Goal: Task Accomplishment & Management: Use online tool/utility

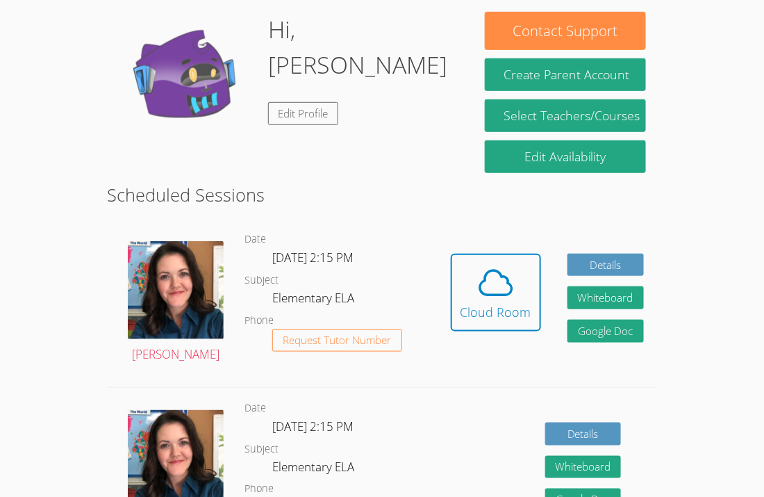
scroll to position [214, 0]
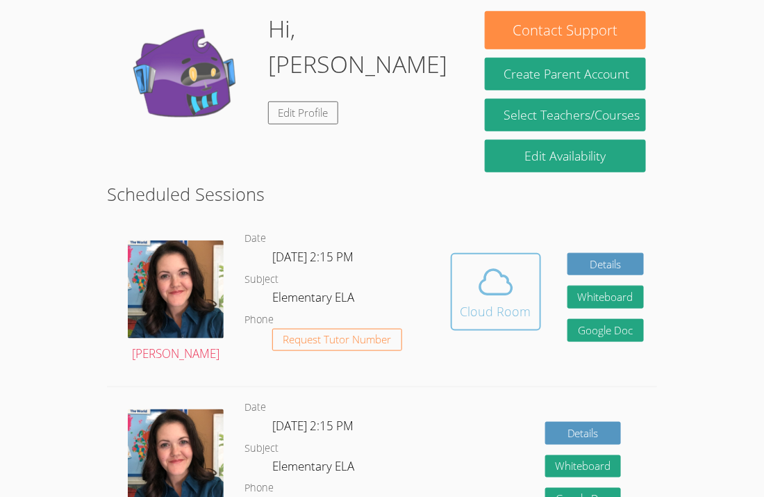
click at [459, 295] on button "Cloud Room" at bounding box center [496, 292] width 90 height 78
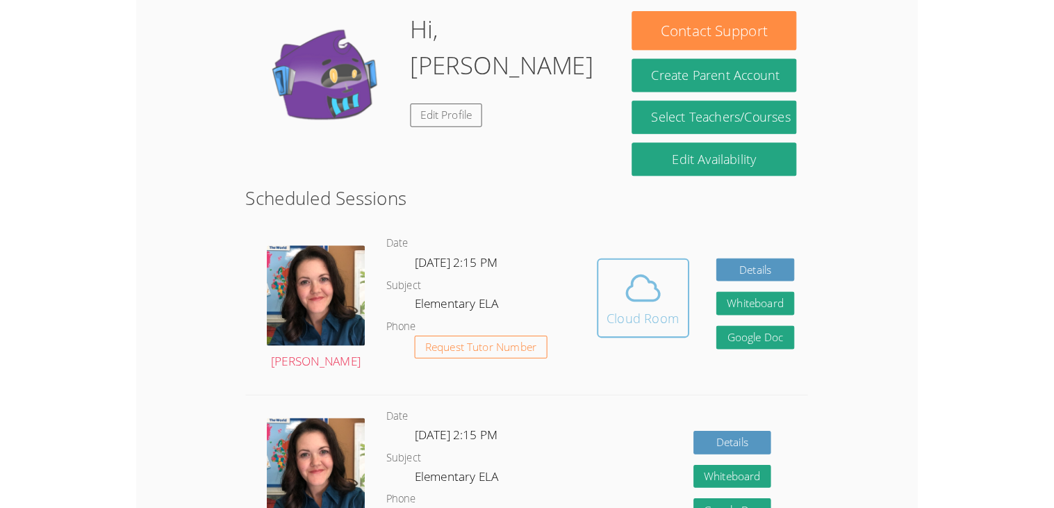
scroll to position [195, 0]
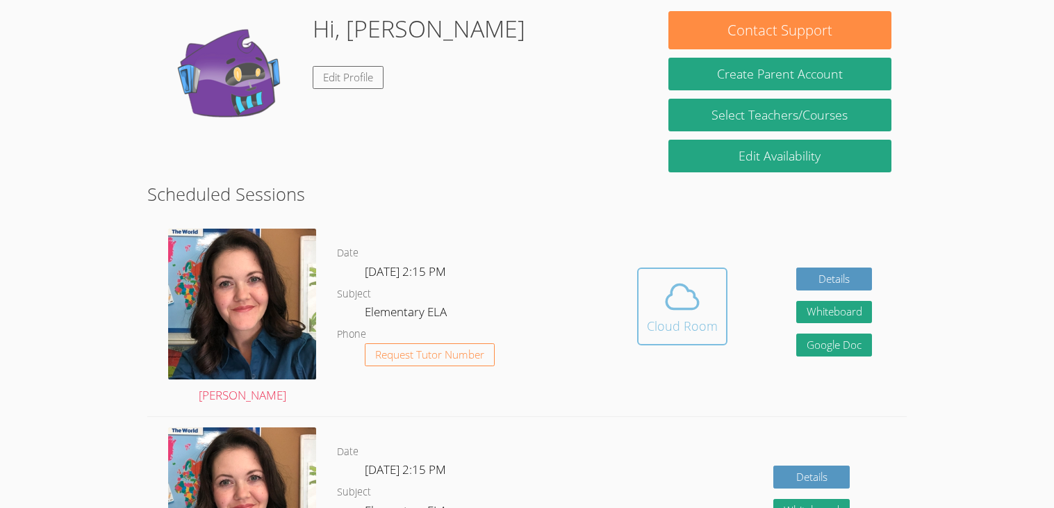
click at [685, 283] on icon at bounding box center [682, 296] width 39 height 39
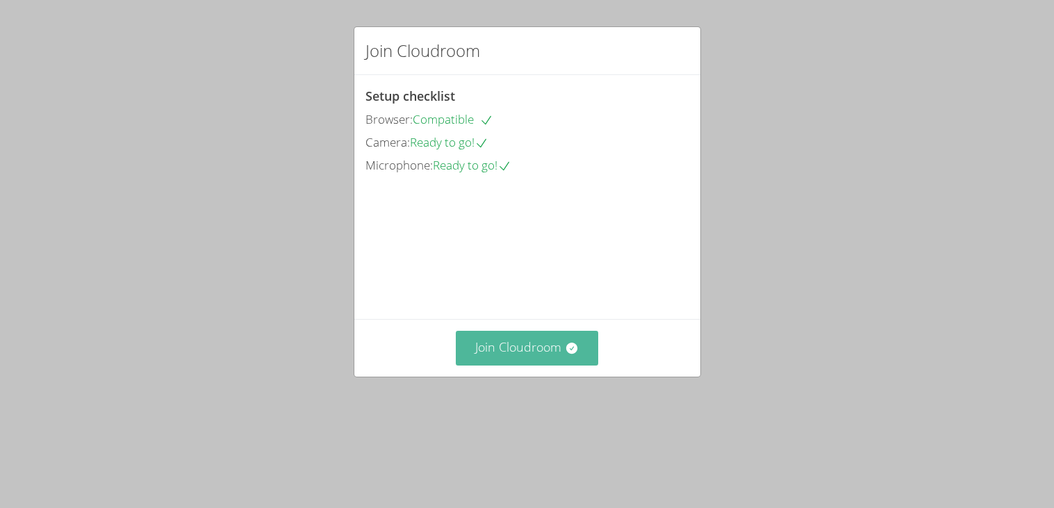
click at [539, 365] on button "Join Cloudroom" at bounding box center [527, 348] width 142 height 34
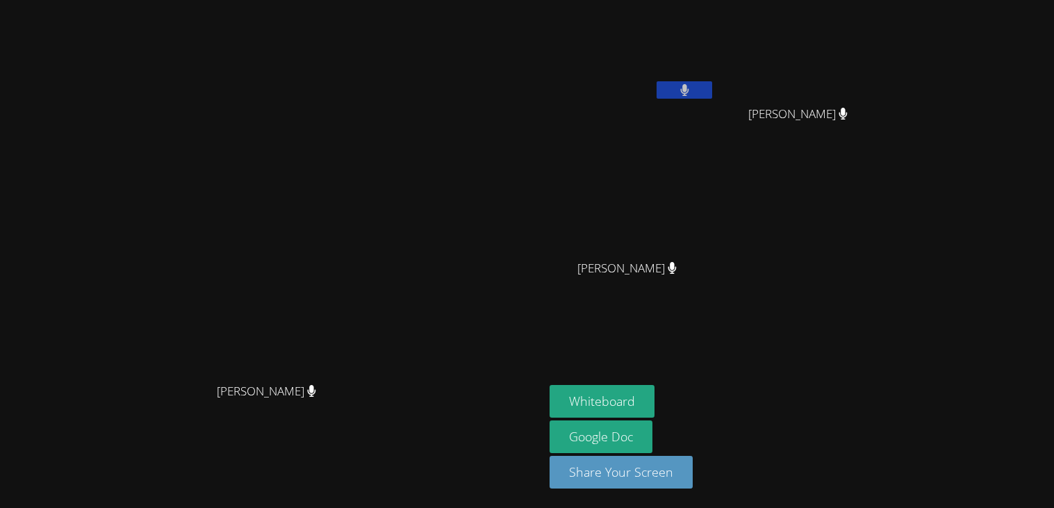
click at [316, 397] on icon at bounding box center [312, 391] width 8 height 12
click at [688, 91] on icon at bounding box center [684, 90] width 8 height 12
click at [692, 91] on icon at bounding box center [684, 90] width 15 height 12
click at [688, 91] on icon at bounding box center [684, 90] width 8 height 12
click at [692, 91] on icon at bounding box center [684, 90] width 15 height 12
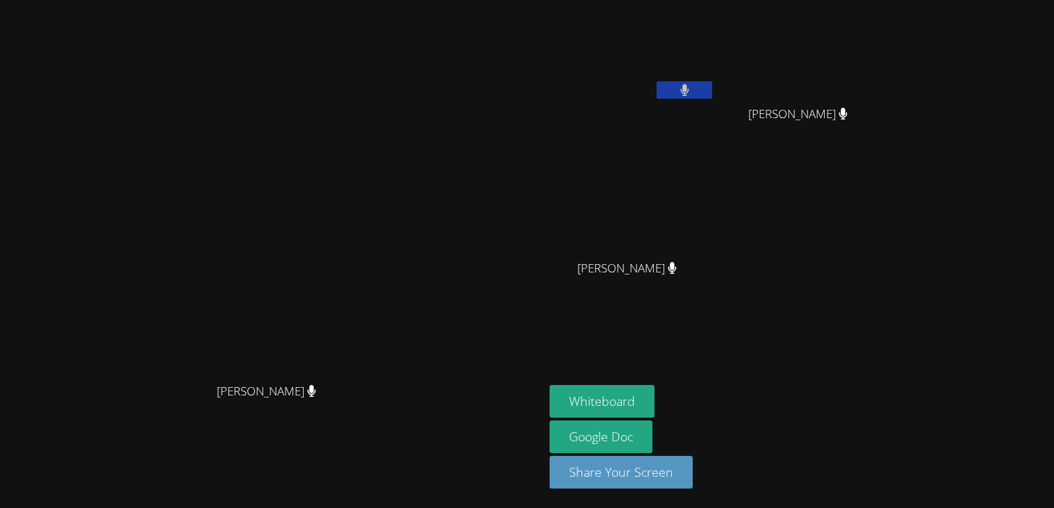
click at [377, 236] on video at bounding box center [272, 226] width 208 height 300
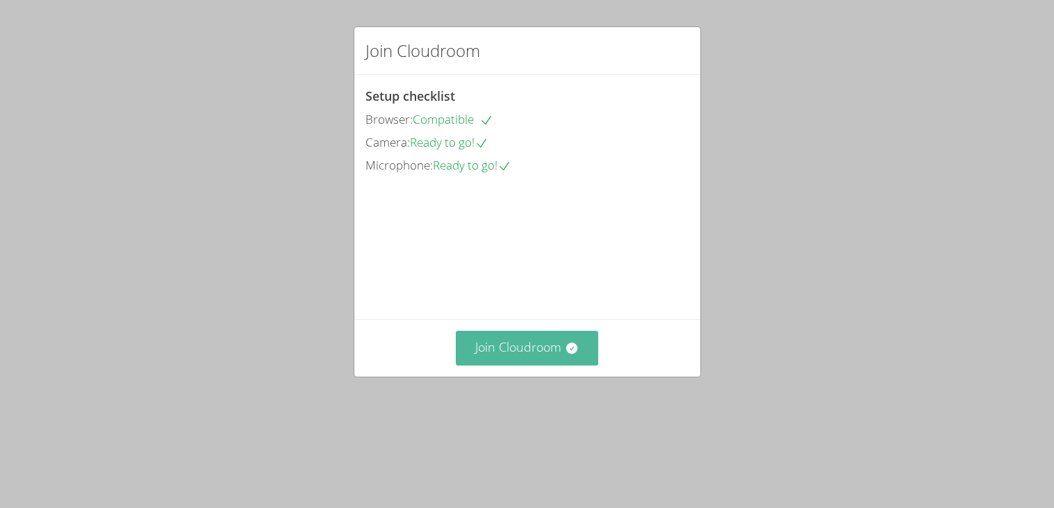
click at [563, 365] on button "Join Cloudroom" at bounding box center [527, 348] width 142 height 34
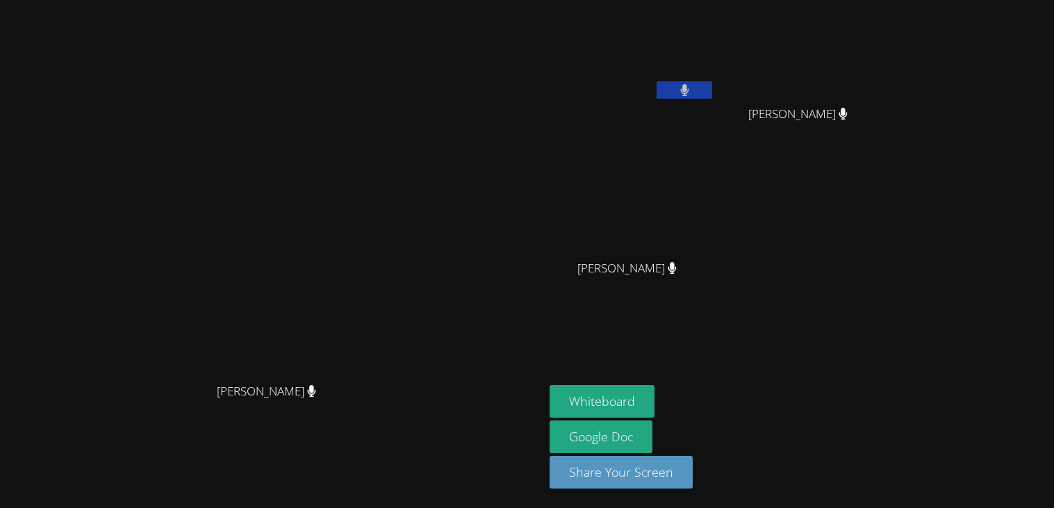
click at [377, 76] on video at bounding box center [272, 226] width 208 height 300
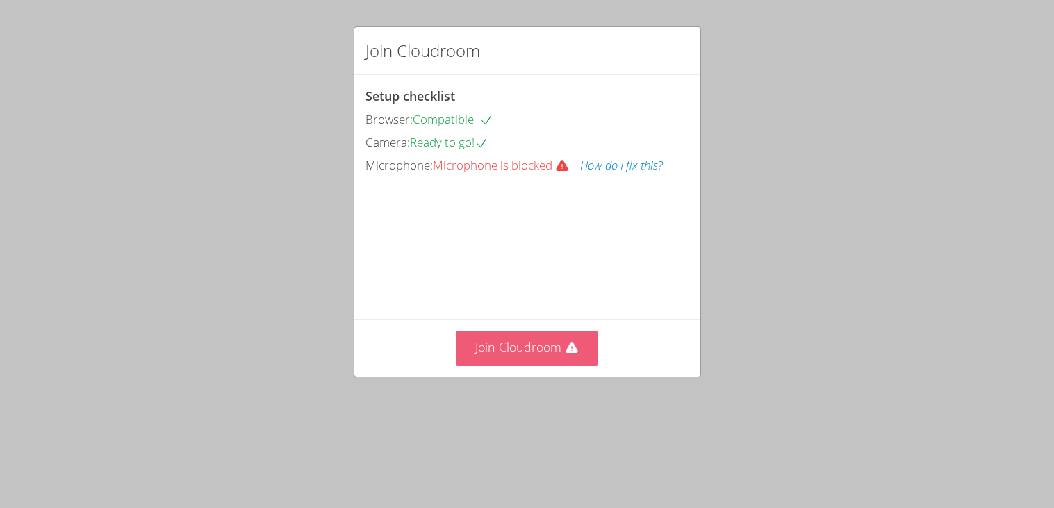
click at [549, 365] on button "Join Cloudroom" at bounding box center [527, 348] width 142 height 34
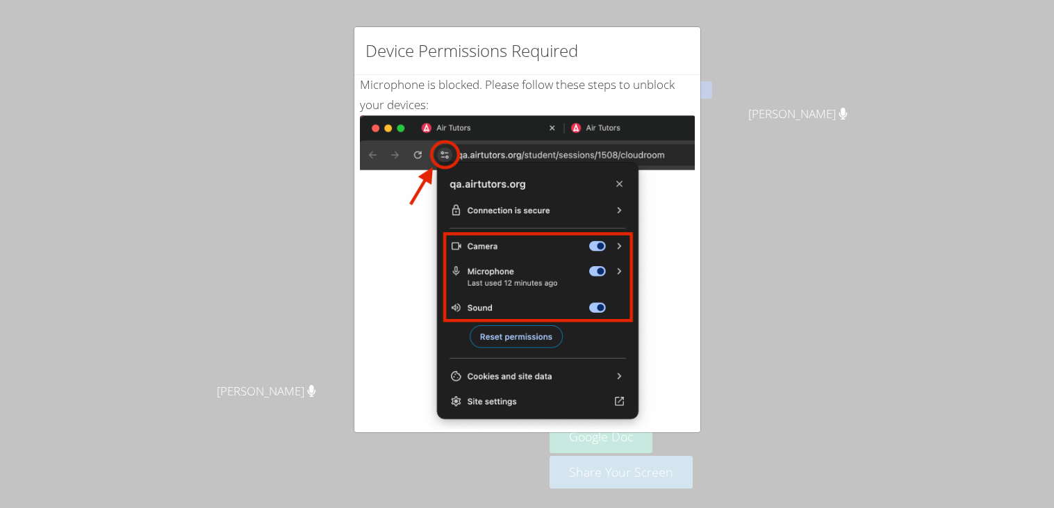
click at [390, 66] on div "Device Permissions Required Microphone is blocked . Please follow these steps t…" at bounding box center [527, 229] width 347 height 406
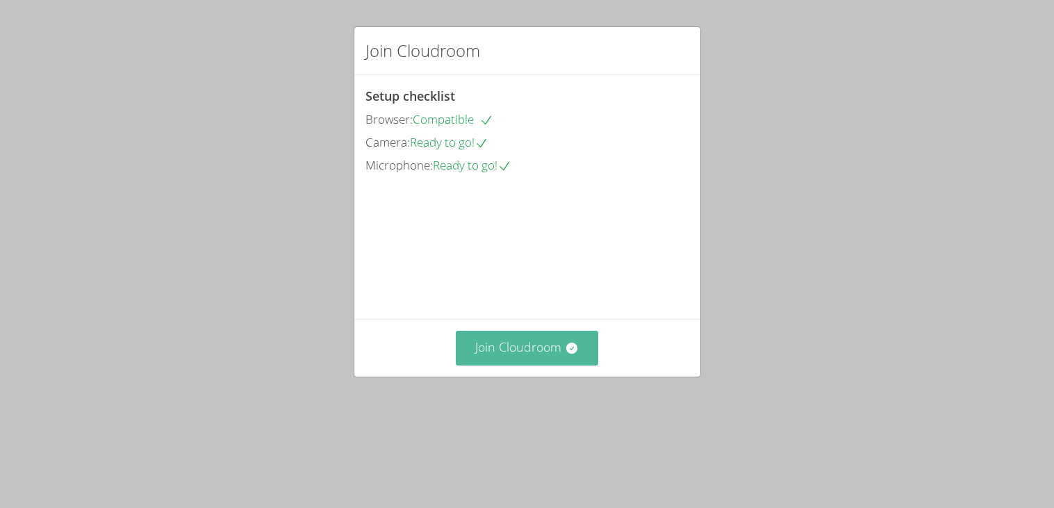
click at [561, 365] on button "Join Cloudroom" at bounding box center [527, 348] width 142 height 34
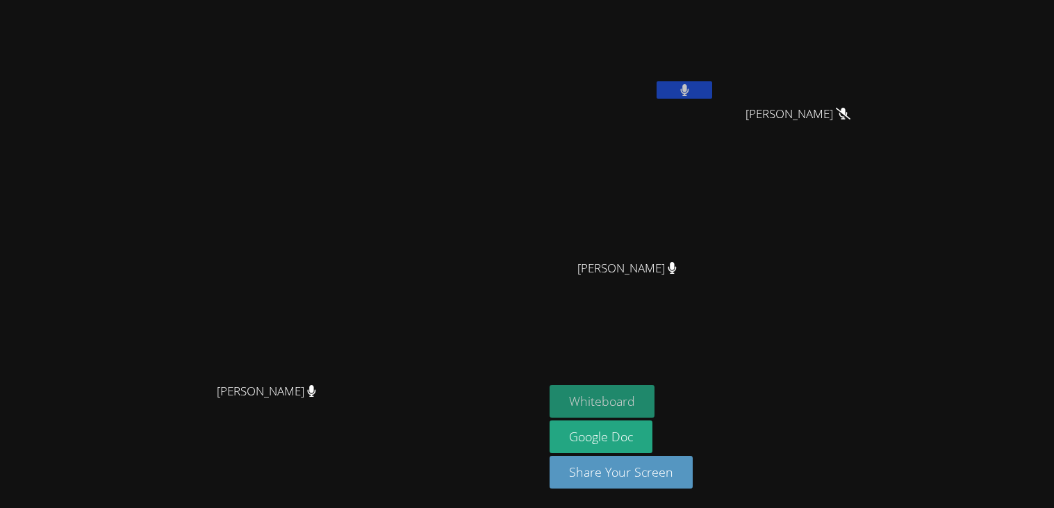
click at [654, 391] on button "Whiteboard" at bounding box center [601, 401] width 105 height 33
